Goal: Navigation & Orientation: Find specific page/section

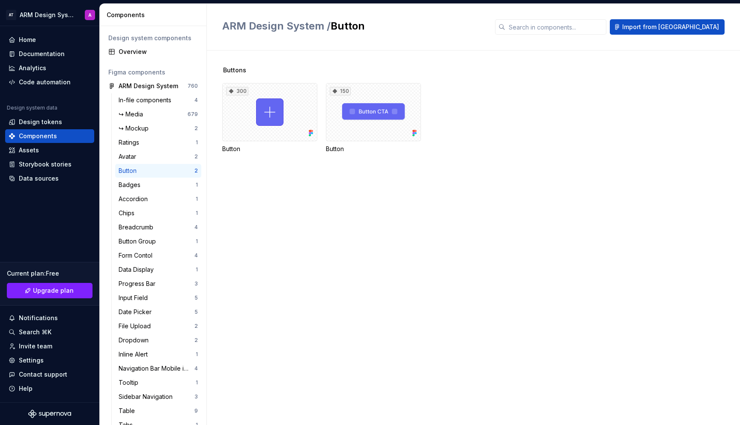
scroll to position [5, 0]
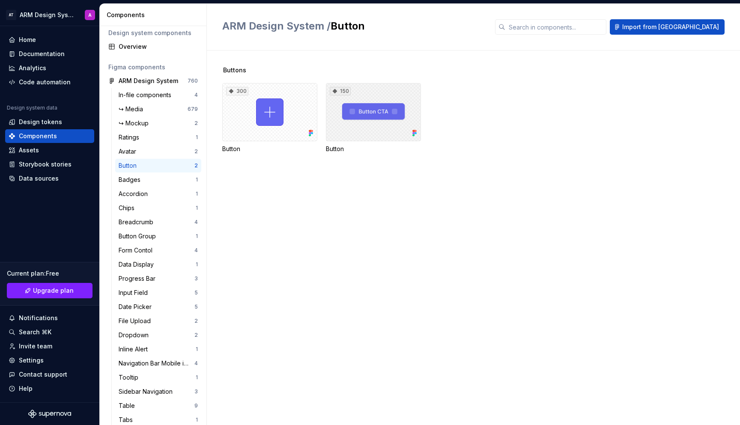
click at [356, 110] on div "150" at bounding box center [373, 112] width 95 height 58
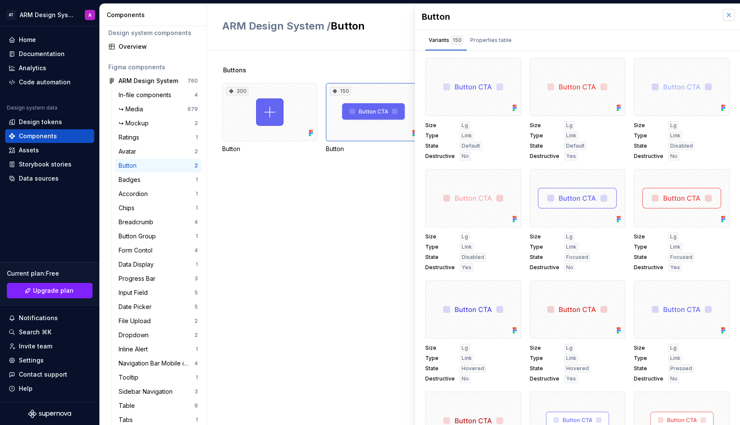
click at [724, 14] on button "button" at bounding box center [729, 15] width 12 height 12
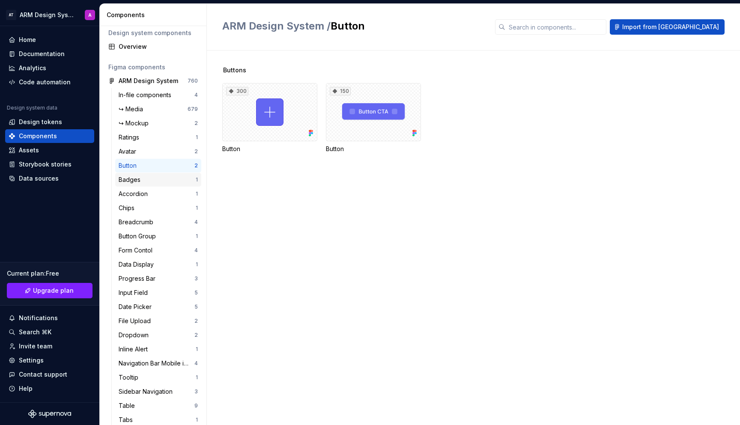
click at [155, 184] on div "Badges 1" at bounding box center [158, 180] width 86 height 14
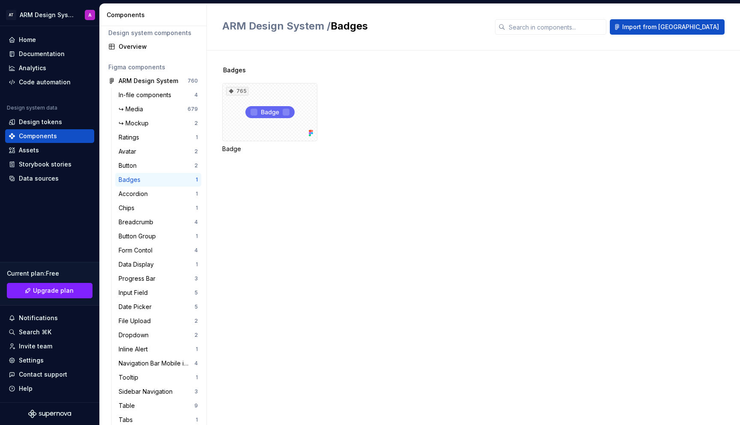
scroll to position [121, 0]
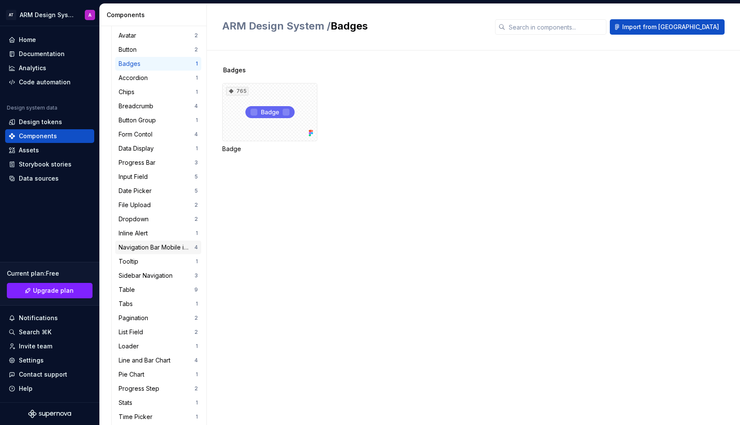
click at [160, 251] on div "Navigation Bar Mobile iOS & Android" at bounding box center [157, 247] width 76 height 9
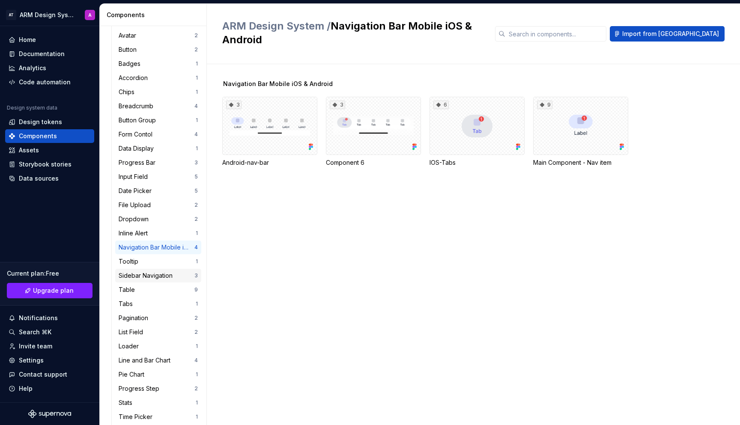
click at [165, 274] on div "Sidebar Navigation" at bounding box center [147, 275] width 57 height 9
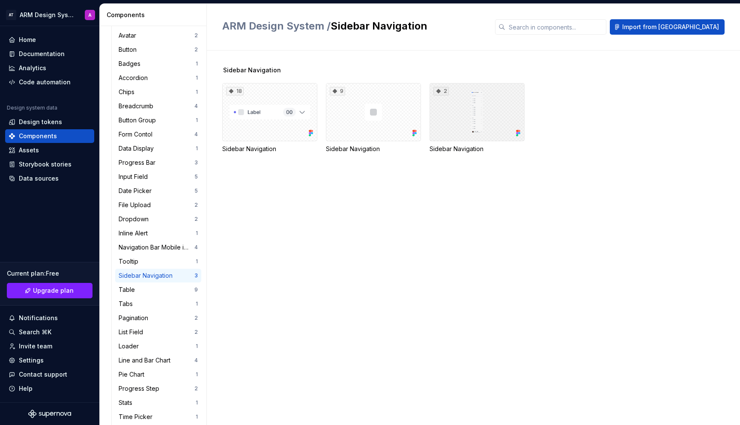
click at [478, 112] on div "2" at bounding box center [476, 112] width 95 height 58
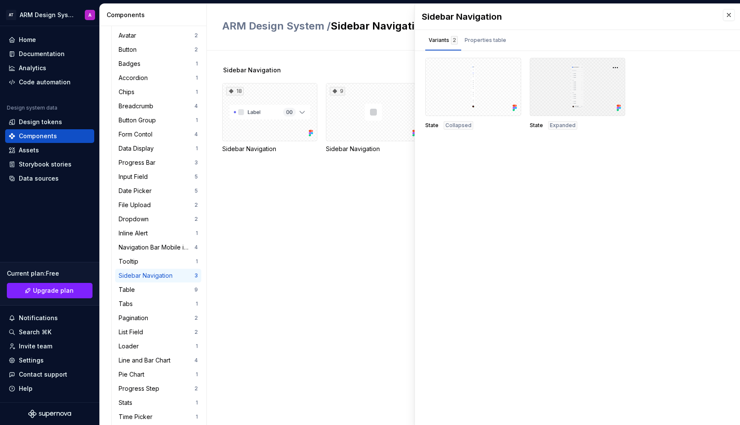
click at [570, 85] on div at bounding box center [578, 87] width 96 height 58
click at [570, 97] on div at bounding box center [578, 87] width 96 height 58
click at [610, 63] on button "button" at bounding box center [615, 68] width 12 height 12
